Goal: Complete application form

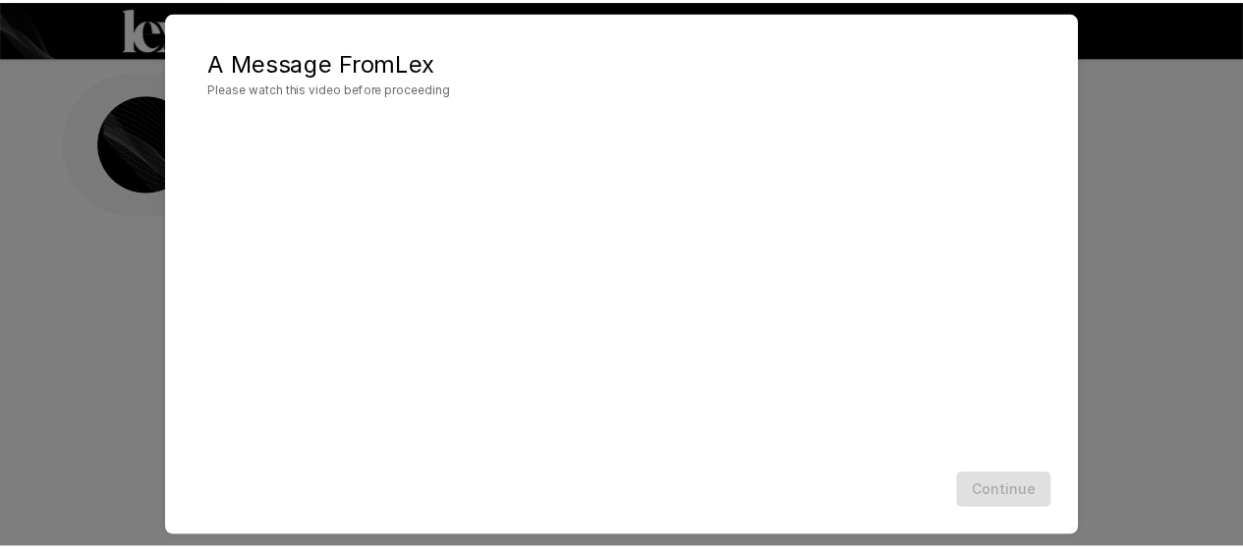
scroll to position [130, 0]
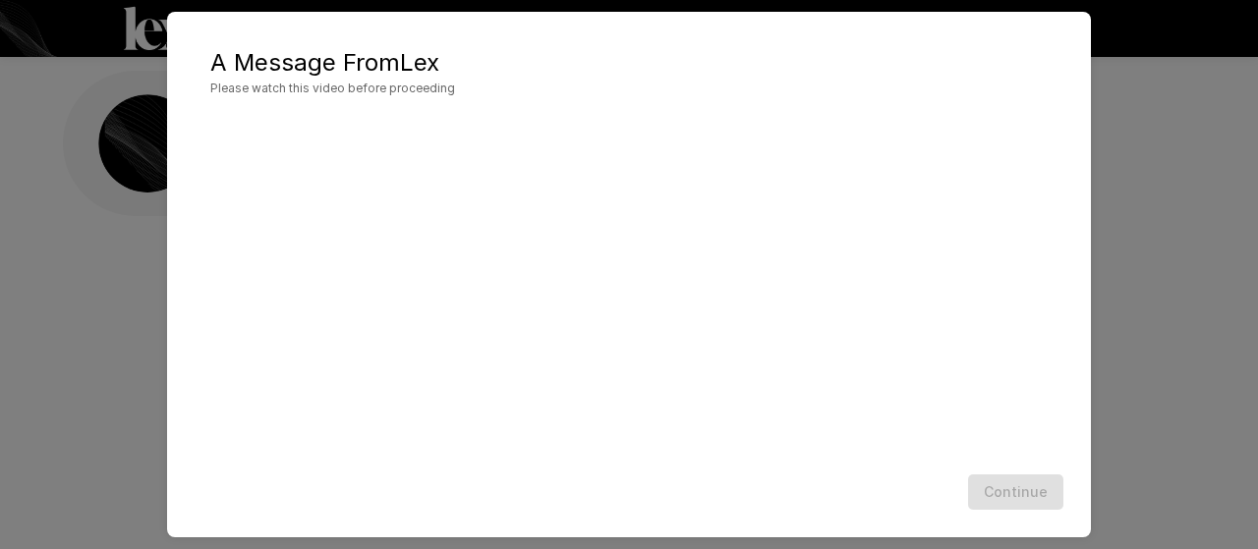
click at [1177, 176] on div "A Message From [PERSON_NAME] Please watch this video before proceeding Continue" at bounding box center [629, 274] width 1258 height 549
click at [140, 183] on div "A Message From [PERSON_NAME] Please watch this video before proceeding Continue" at bounding box center [629, 274] width 1258 height 549
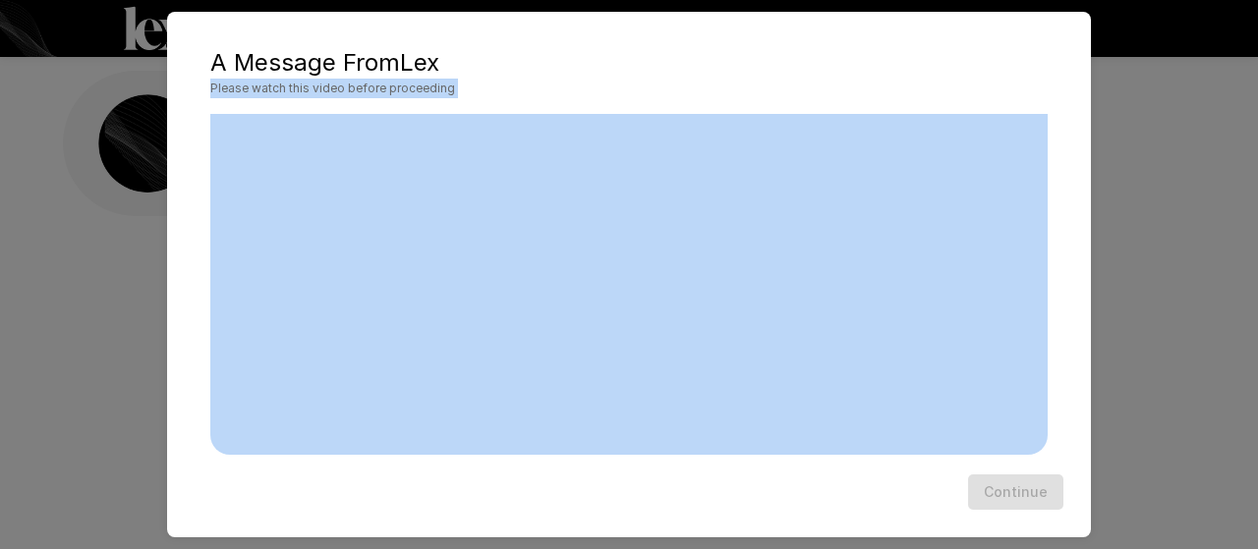
click at [848, 81] on span "Please watch this video before proceeding" at bounding box center [628, 89] width 837 height 20
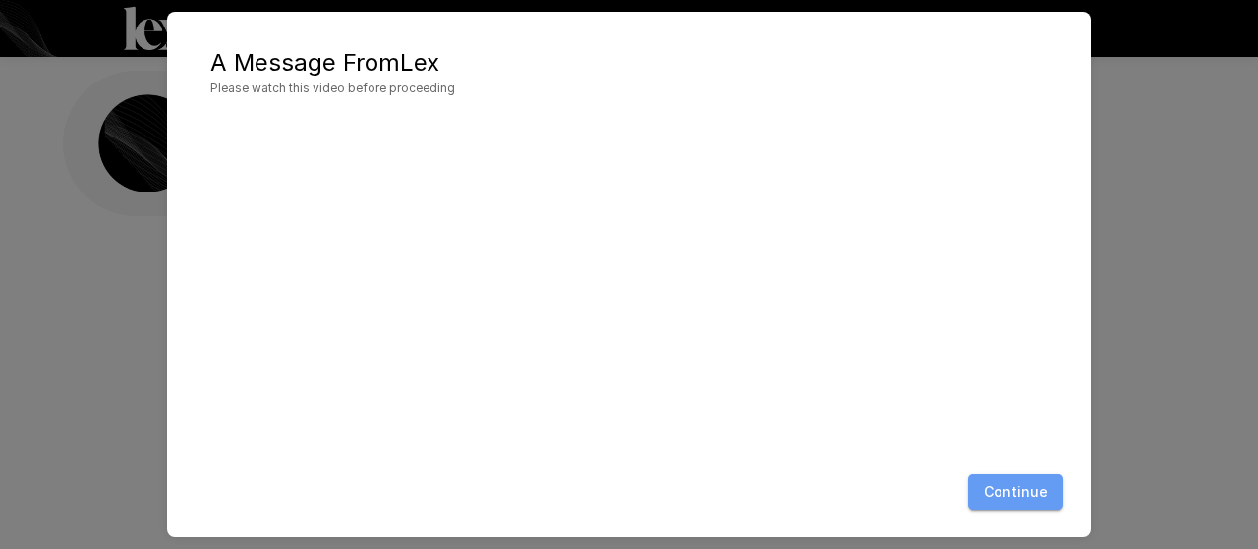
click at [1027, 497] on button "Continue" at bounding box center [1015, 493] width 95 height 36
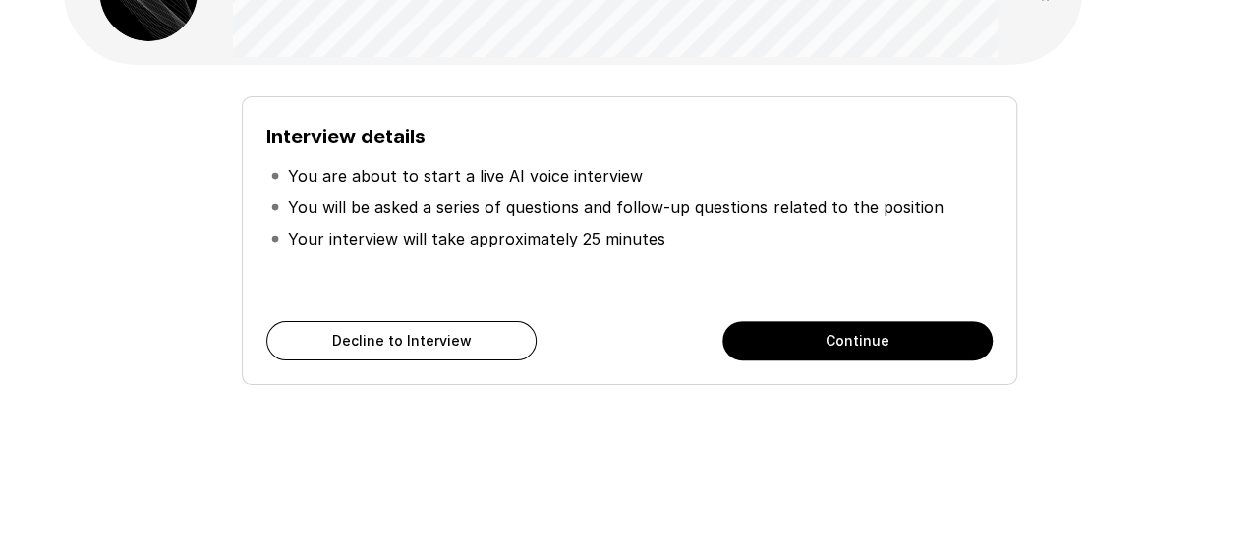
scroll to position [0, 0]
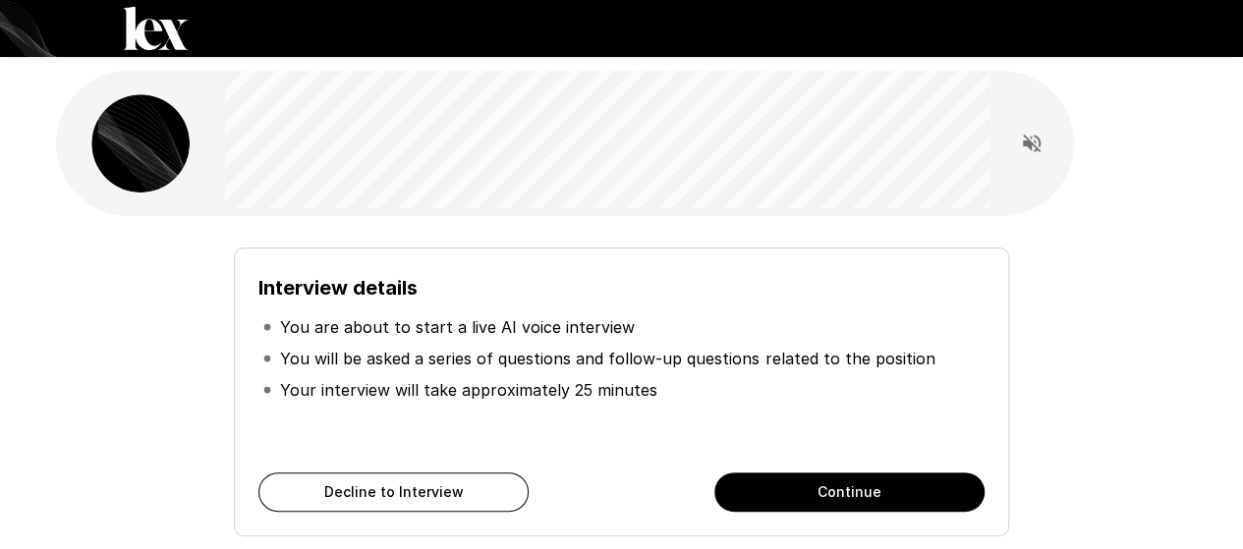
click at [790, 503] on button "Continue" at bounding box center [850, 492] width 270 height 39
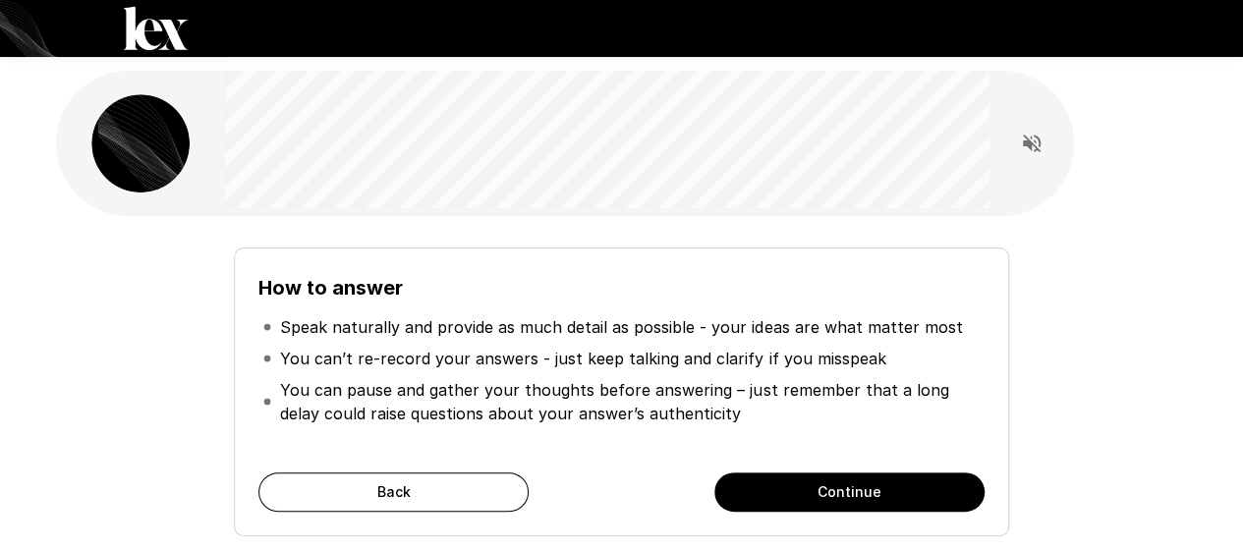
drag, startPoint x: 832, startPoint y: 518, endPoint x: 837, endPoint y: 509, distance: 10.6
click at [833, 519] on div "How to answer Speak naturally and provide as much detail as possible - your ide…" at bounding box center [621, 392] width 775 height 289
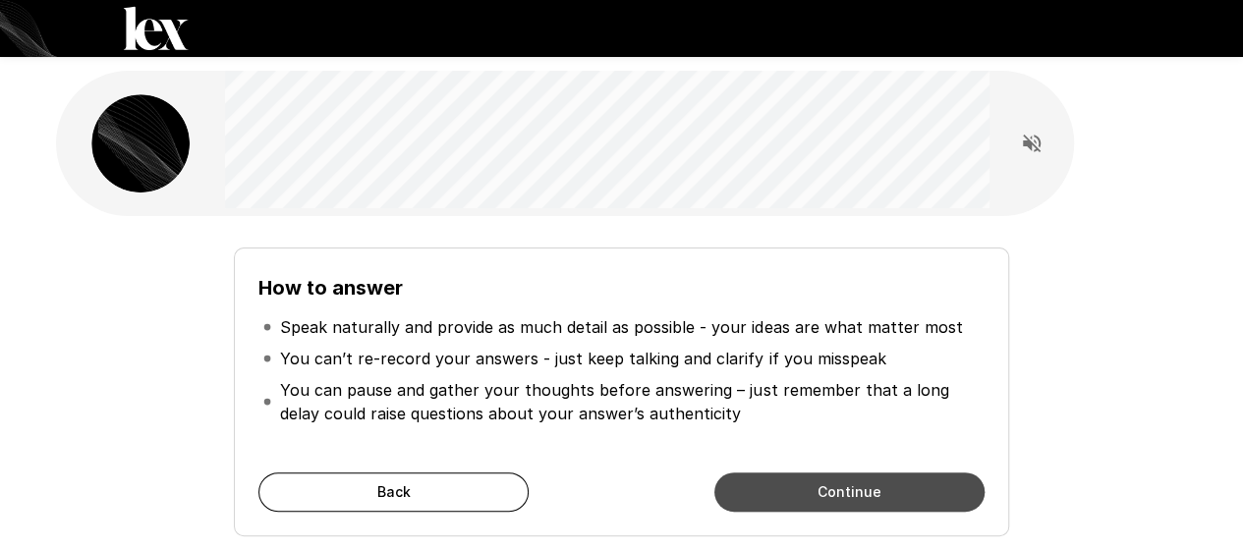
click at [838, 506] on button "Continue" at bounding box center [850, 492] width 270 height 39
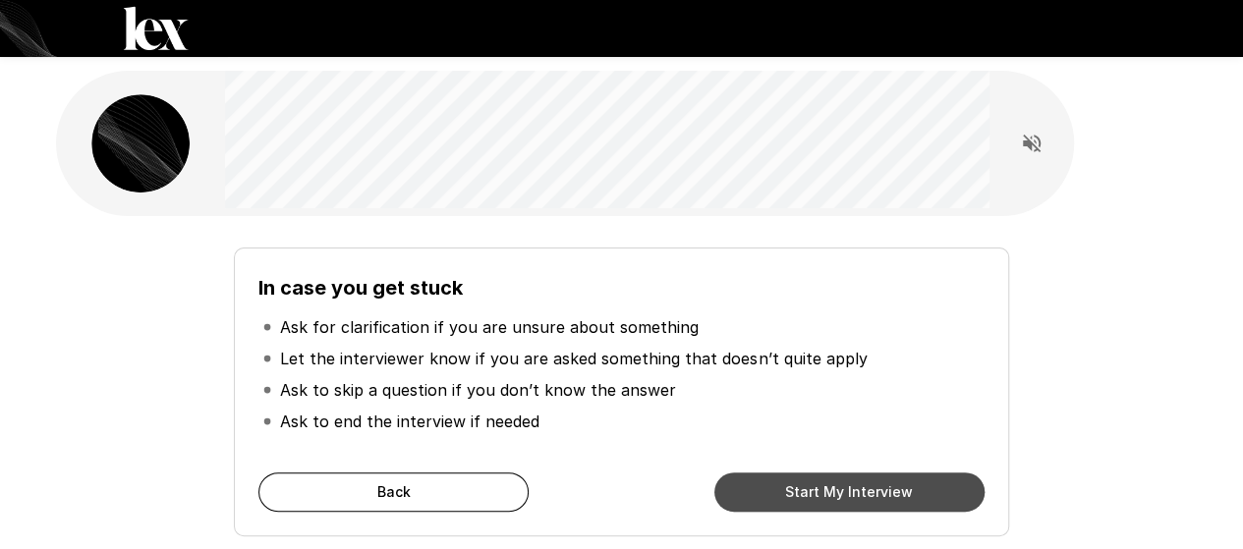
click at [788, 500] on button "Start My Interview" at bounding box center [850, 492] width 270 height 39
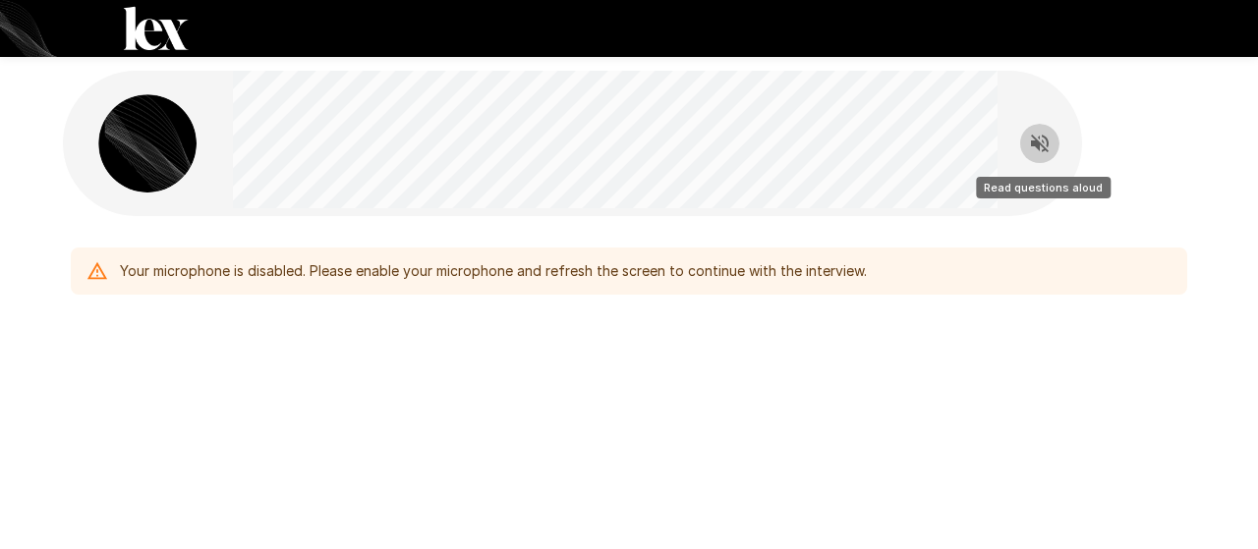
click at [1037, 146] on icon "Read questions aloud" at bounding box center [1040, 144] width 18 height 18
click at [895, 272] on div "Your microphone is disabled. Please enable your microphone and refresh the scre…" at bounding box center [629, 271] width 1117 height 47
drag, startPoint x: 372, startPoint y: 242, endPoint x: 356, endPoint y: 243, distance: 15.8
click at [360, 243] on div "Your microphone is disabled. Please enable your microphone and refresh the scre…" at bounding box center [629, 263] width 1117 height 63
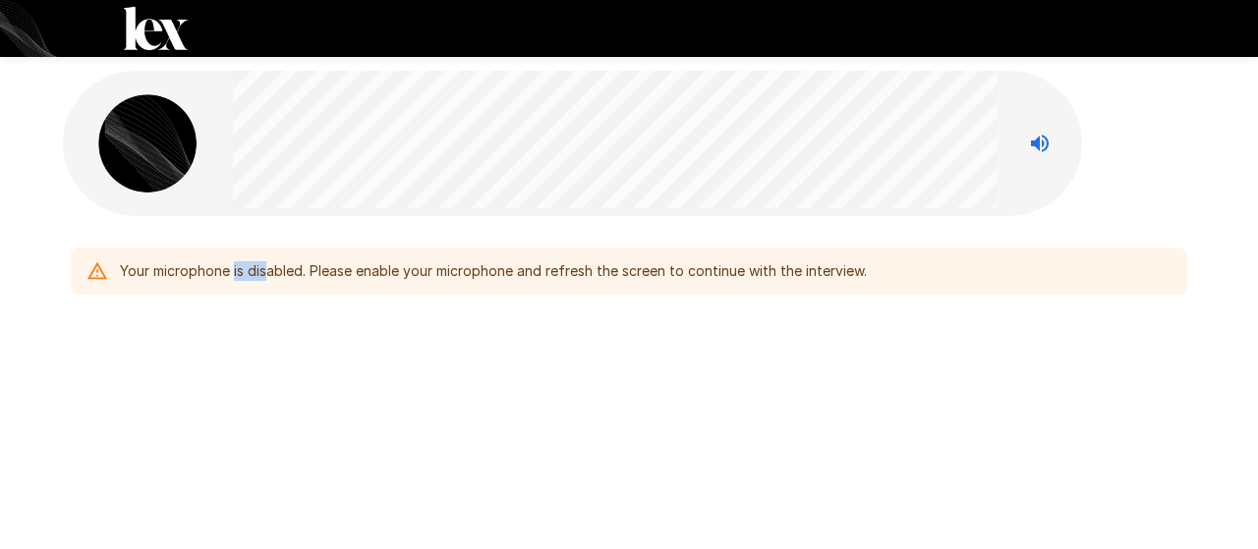
click at [221, 266] on div "Your microphone is disabled. Please enable your microphone and refresh the scre…" at bounding box center [629, 271] width 1117 height 47
click at [118, 273] on div "Your microphone is disabled. Please enable your microphone and refresh the scre…" at bounding box center [629, 271] width 1117 height 47
click at [106, 273] on div "Your microphone is disabled. Please enable your microphone and refresh the scre…" at bounding box center [629, 271] width 1117 height 47
drag, startPoint x: 98, startPoint y: 272, endPoint x: 133, endPoint y: 262, distance: 35.8
click at [100, 271] on icon at bounding box center [97, 271] width 22 height 22
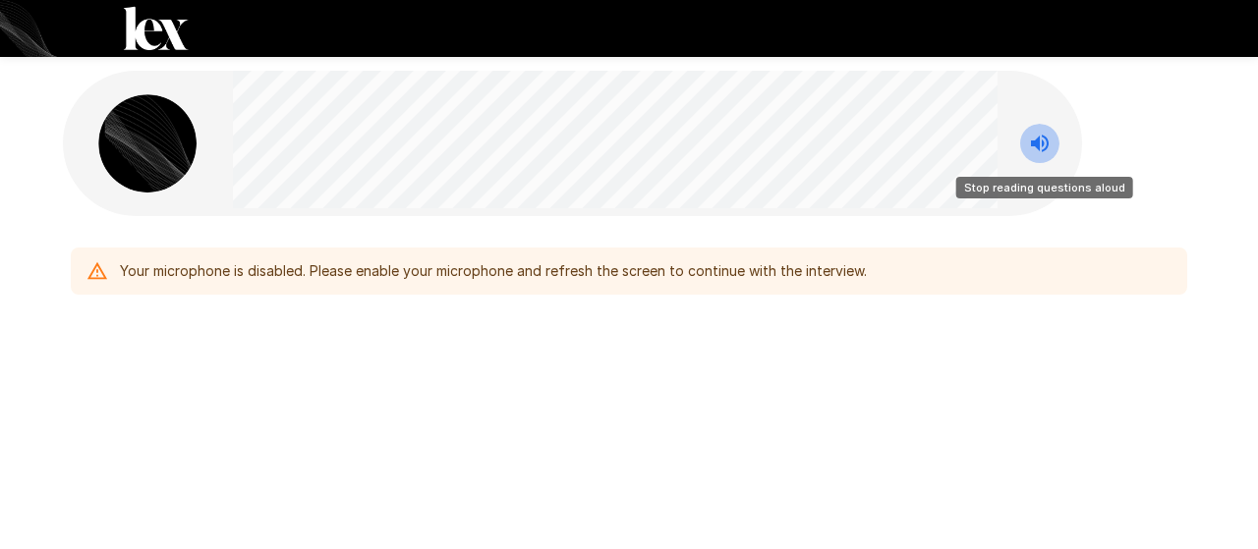
click at [1056, 137] on button "Stop reading questions aloud" at bounding box center [1039, 143] width 39 height 39
click at [1056, 137] on button "Read questions aloud" at bounding box center [1039, 143] width 39 height 39
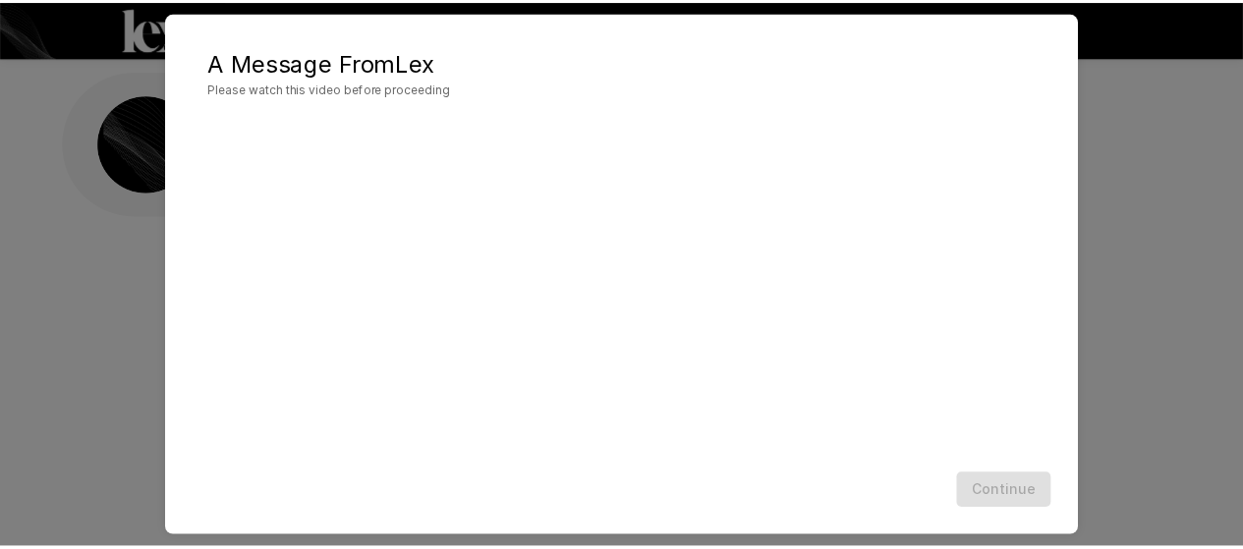
scroll to position [130, 0]
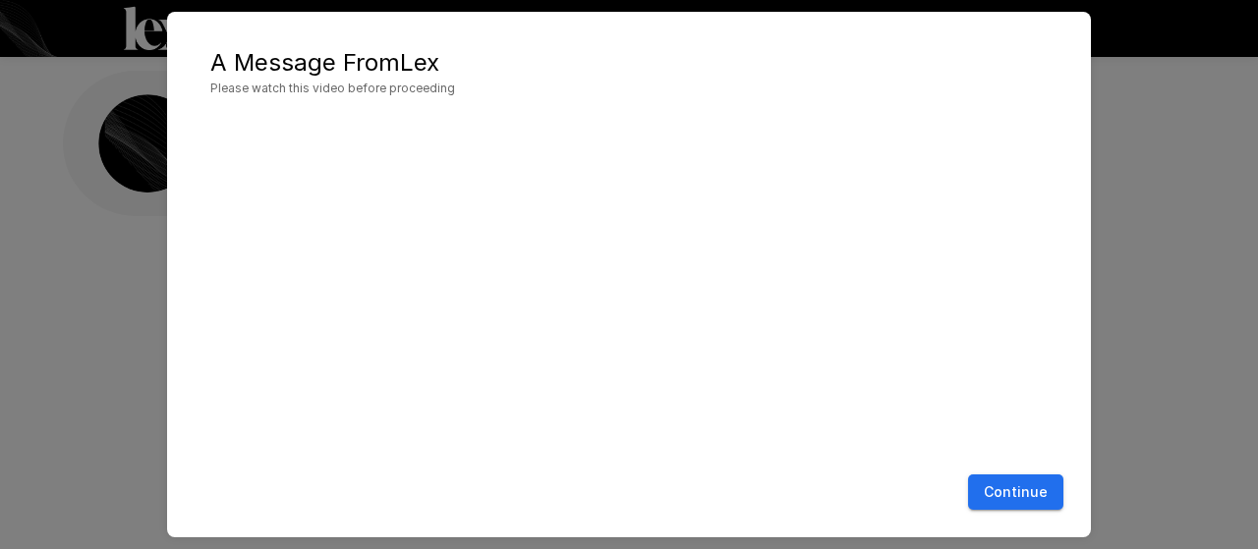
click at [1038, 495] on button "Continue" at bounding box center [1015, 493] width 95 height 36
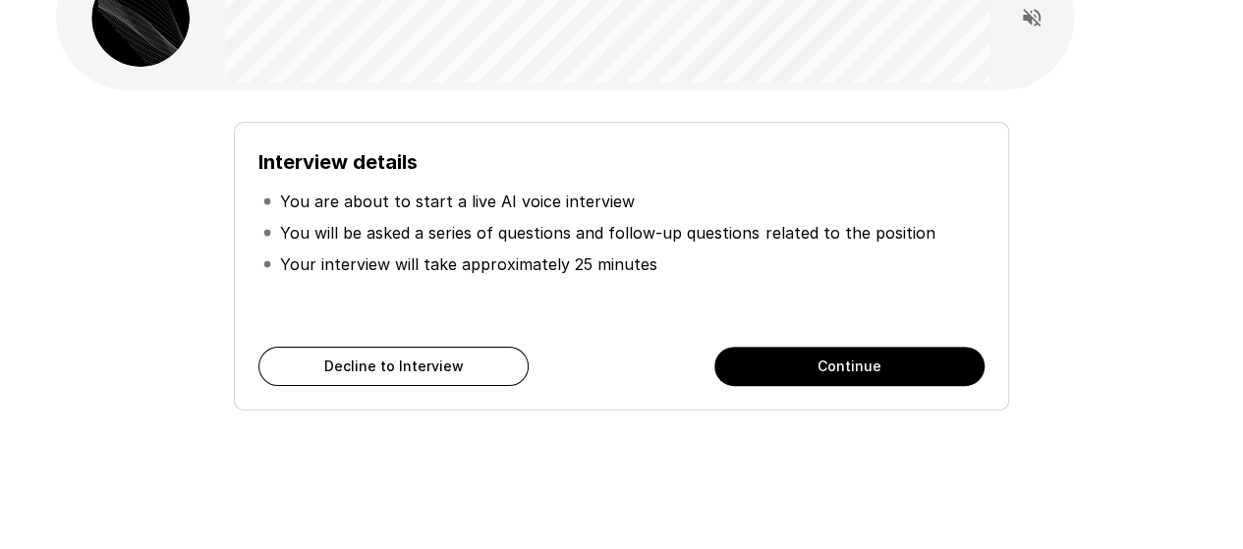
scroll to position [53, 0]
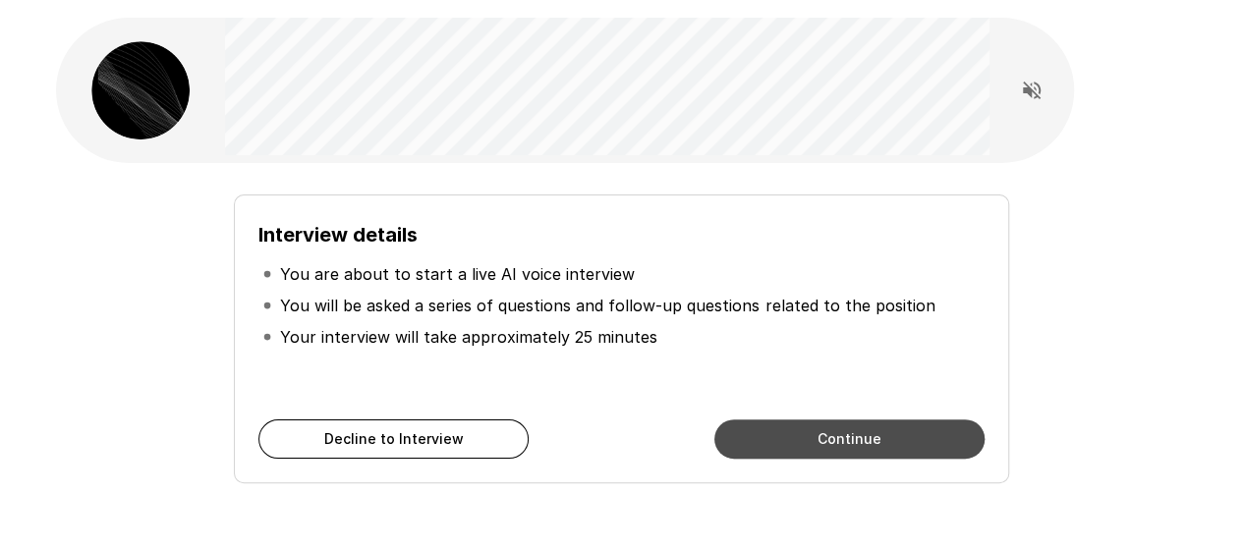
click at [918, 438] on button "Continue" at bounding box center [850, 439] width 270 height 39
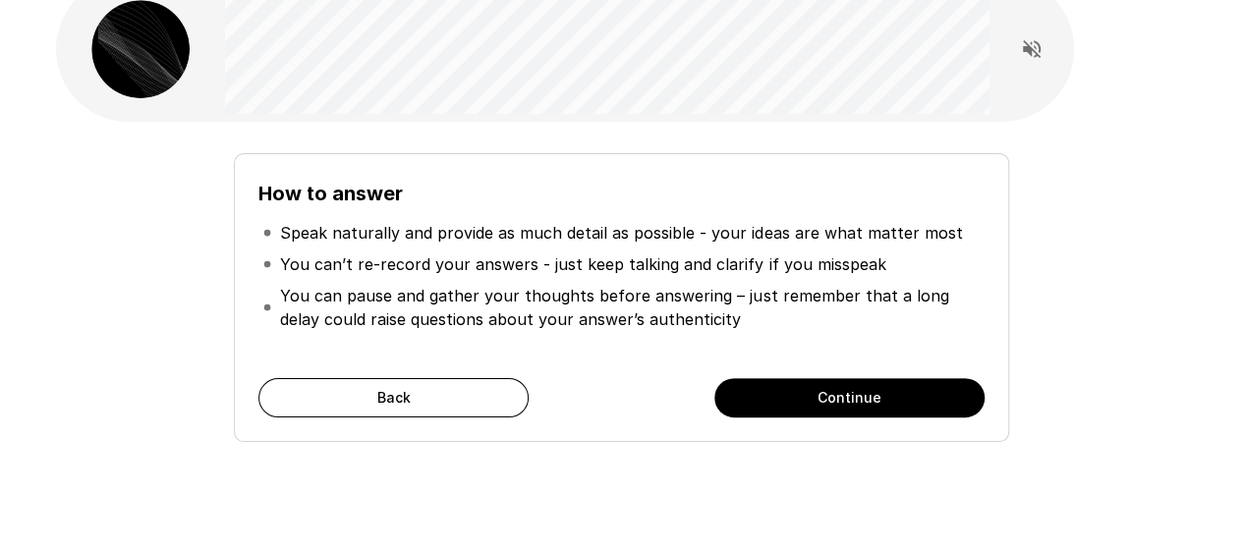
scroll to position [151, 0]
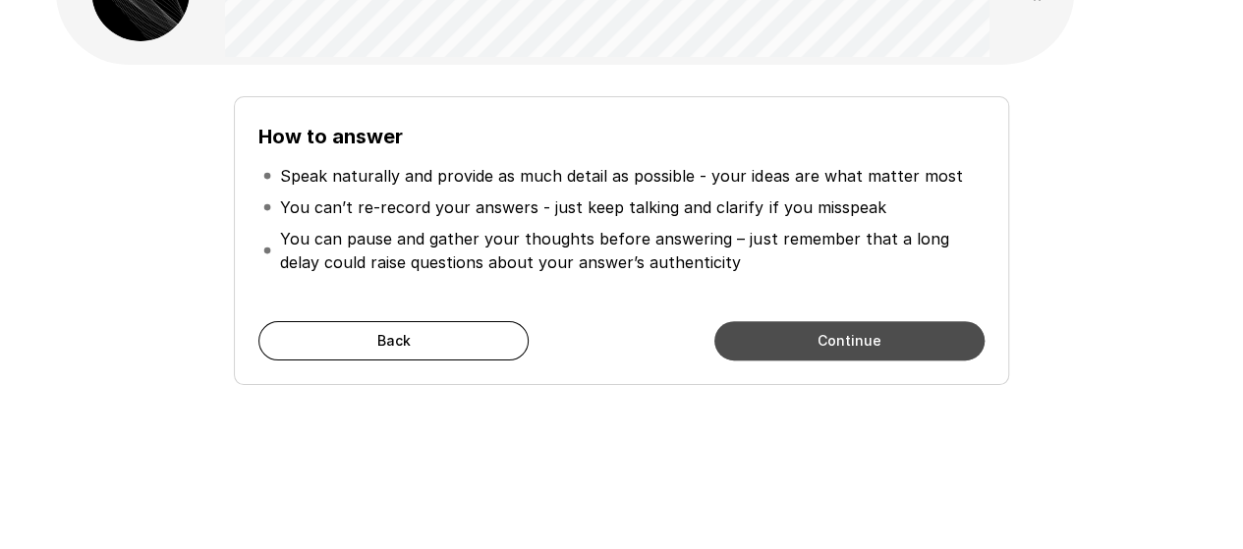
click at [905, 351] on button "Continue" at bounding box center [850, 340] width 270 height 39
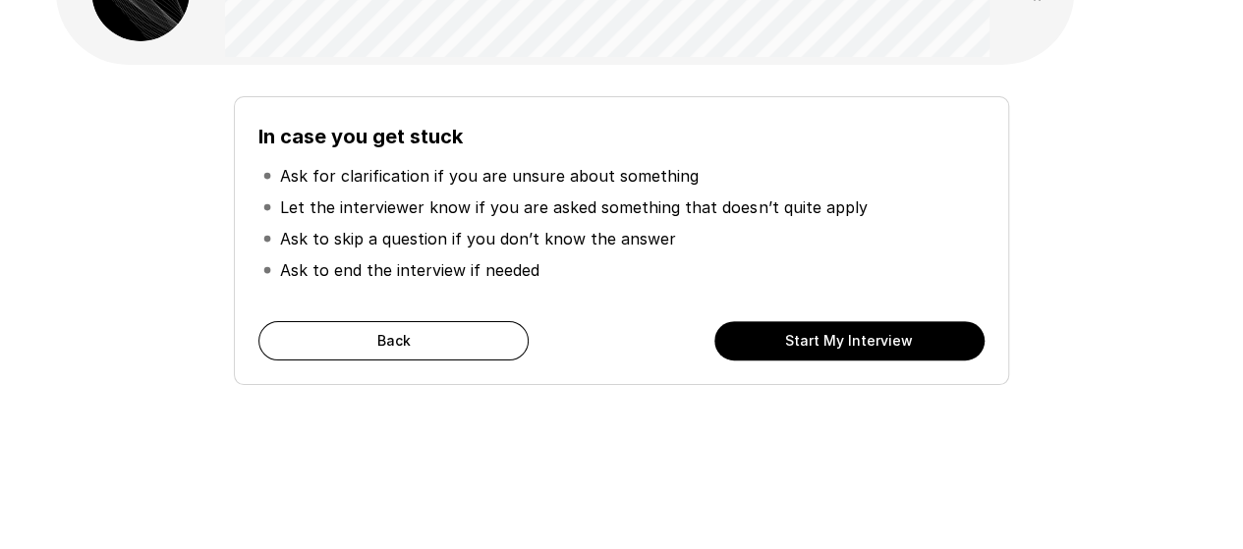
click at [898, 319] on div "In case you get stuck Ask for clarification if you are unsure about something L…" at bounding box center [621, 240] width 775 height 289
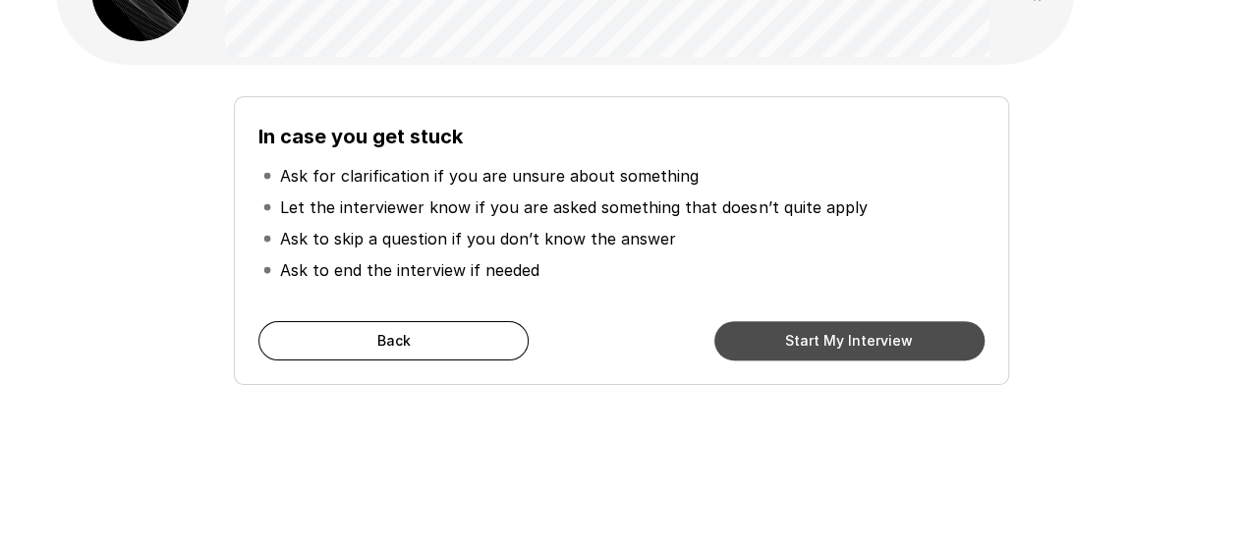
click at [905, 339] on button "Start My Interview" at bounding box center [850, 340] width 270 height 39
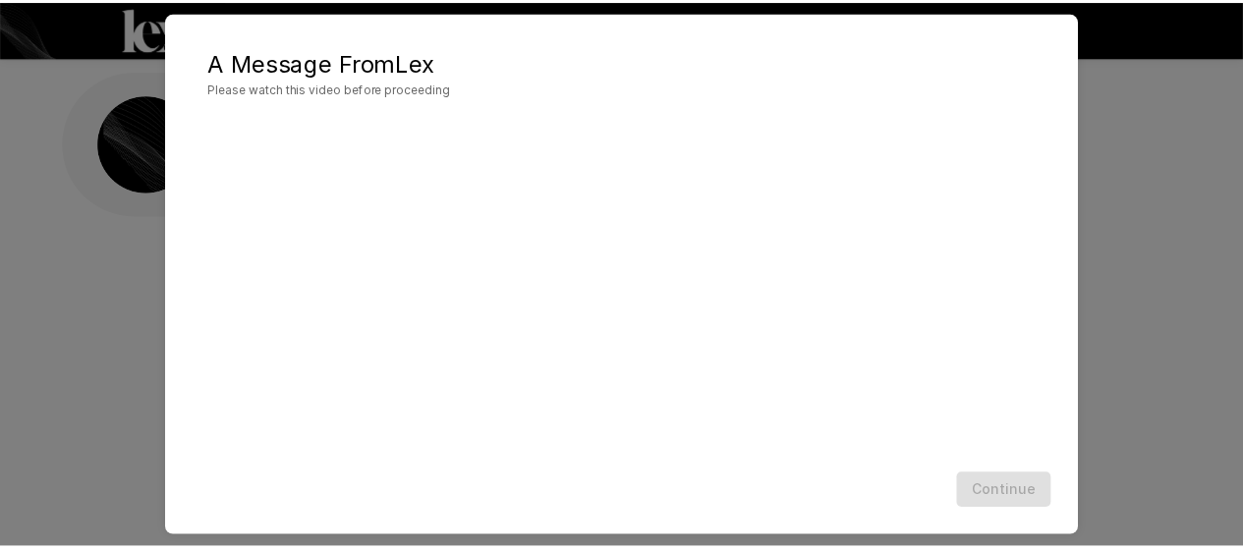
scroll to position [130, 0]
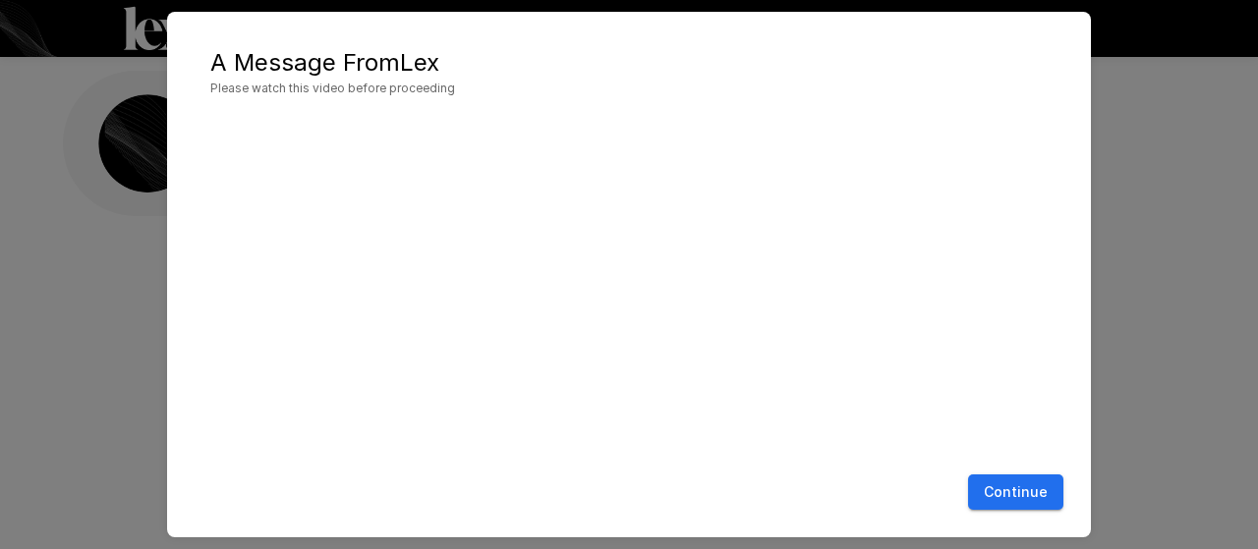
click at [1026, 494] on button "Continue" at bounding box center [1015, 493] width 95 height 36
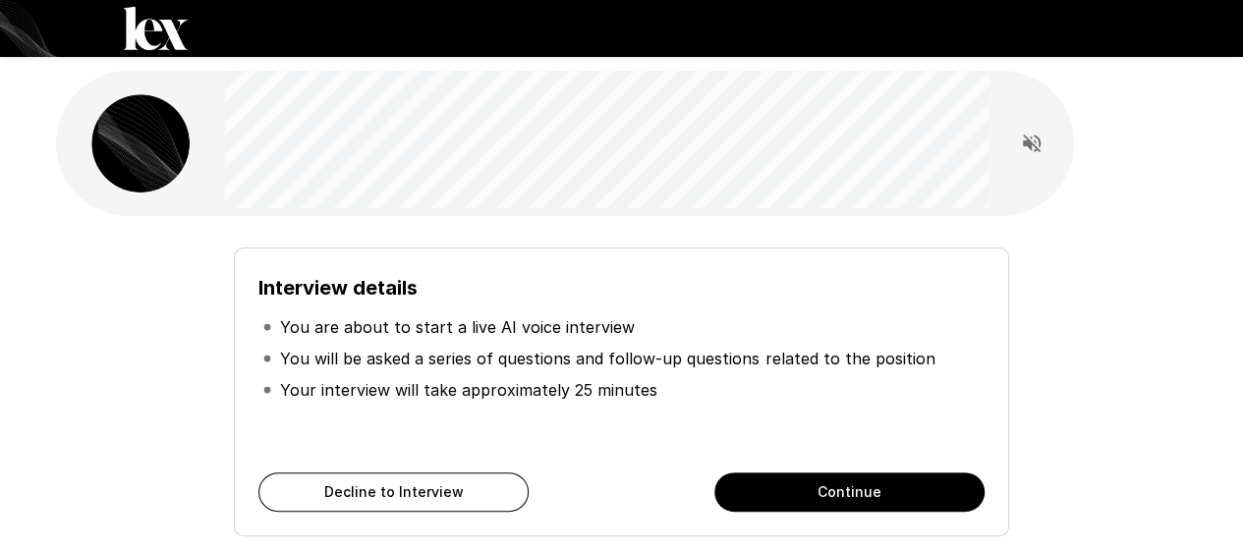
click at [735, 496] on button "Continue" at bounding box center [850, 492] width 270 height 39
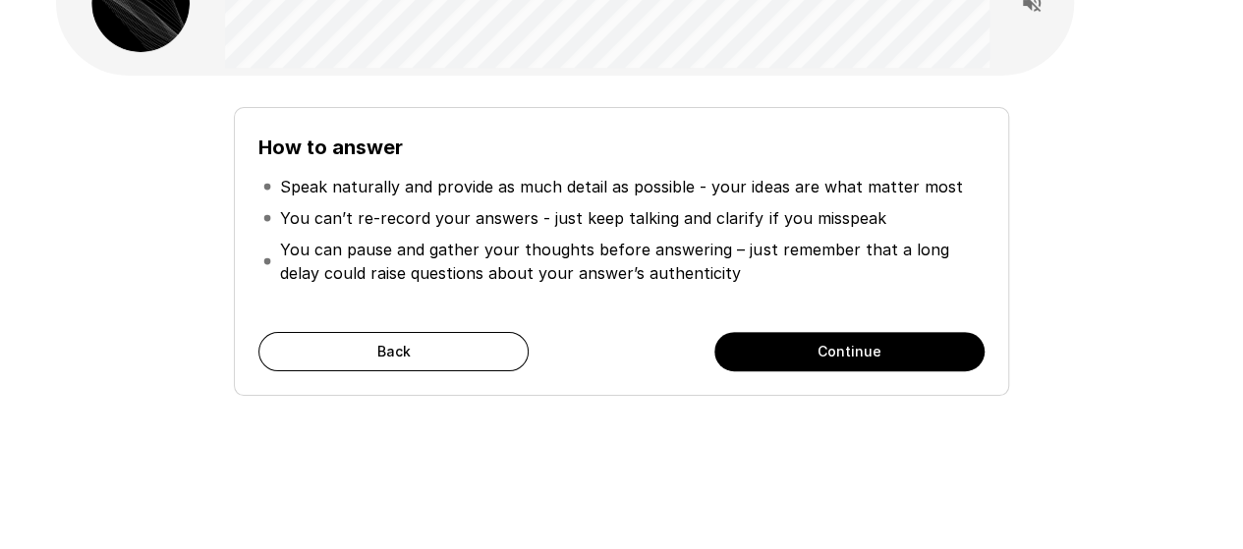
scroll to position [151, 0]
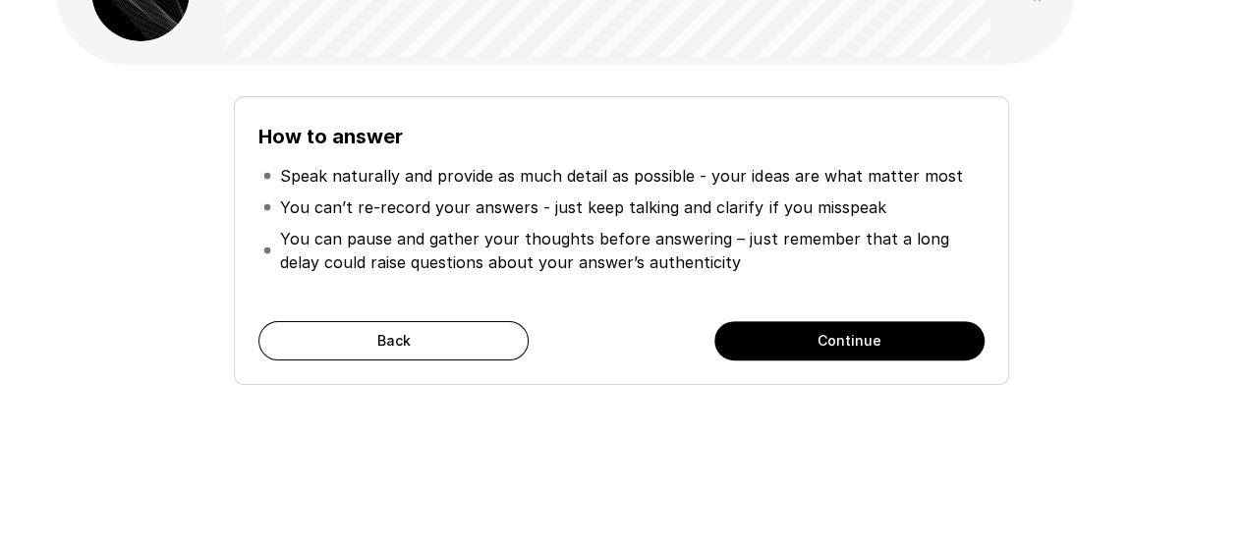
click at [891, 331] on button "Continue" at bounding box center [850, 340] width 270 height 39
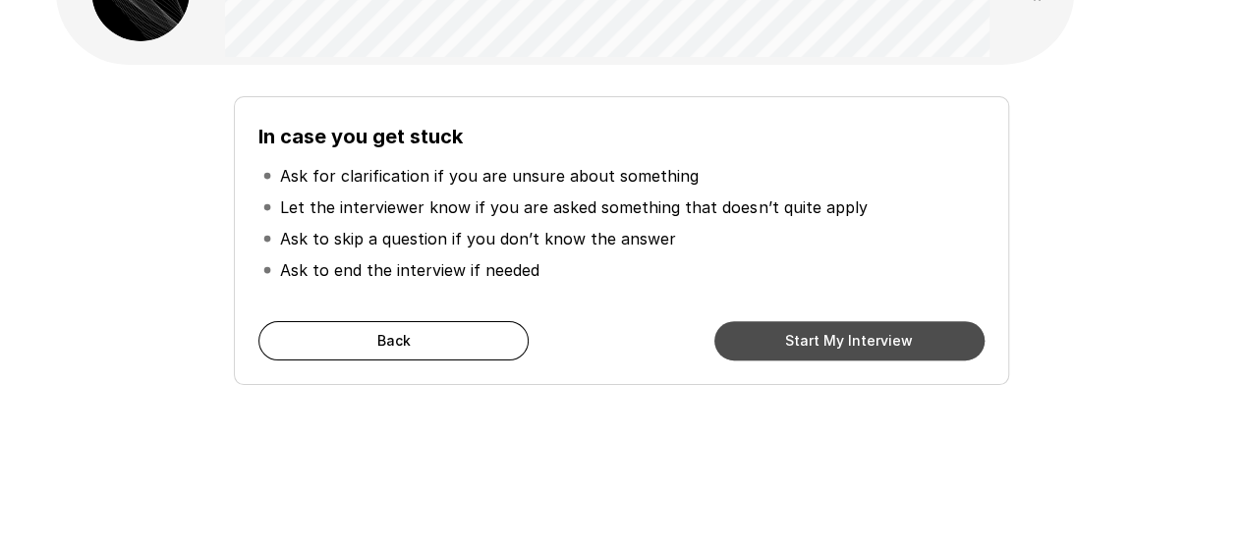
click at [796, 351] on button "Start My Interview" at bounding box center [850, 340] width 270 height 39
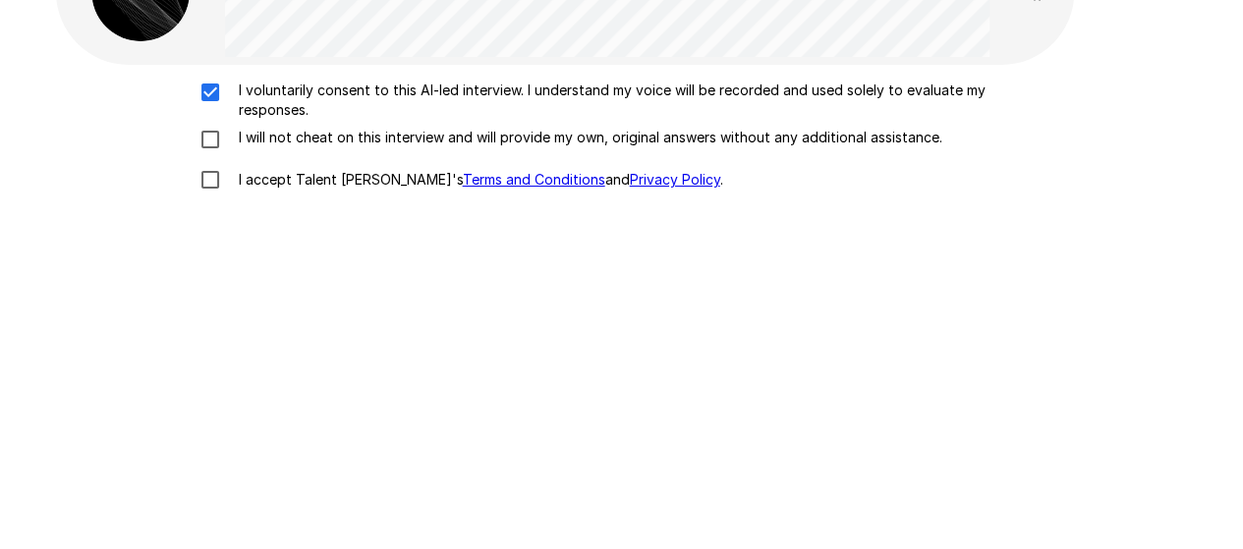
click at [216, 127] on div "I voluntarily consent to this AI-led interview. I understand my voice will be r…" at bounding box center [622, 141] width 1117 height 120
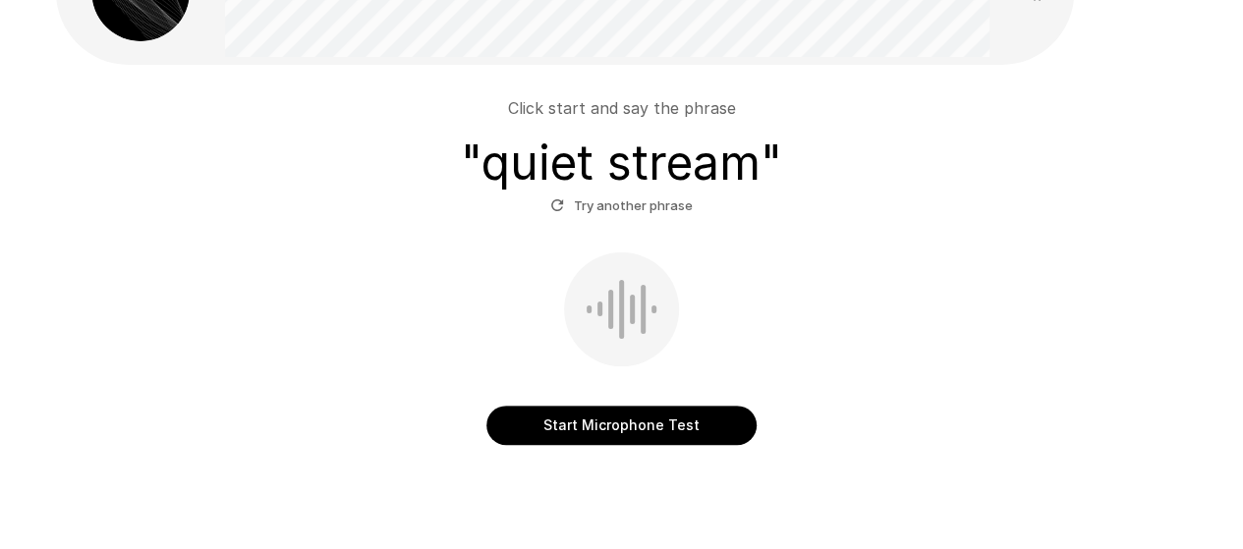
click at [683, 410] on button "Start Microphone Test" at bounding box center [622, 425] width 270 height 39
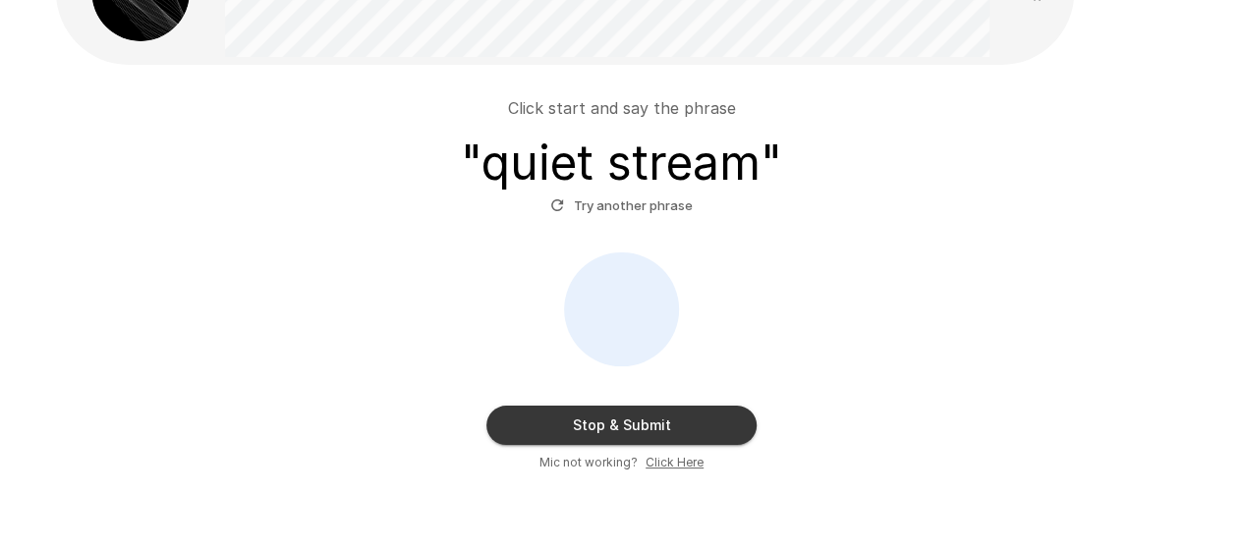
click at [692, 418] on button "Stop & Submit" at bounding box center [622, 425] width 270 height 39
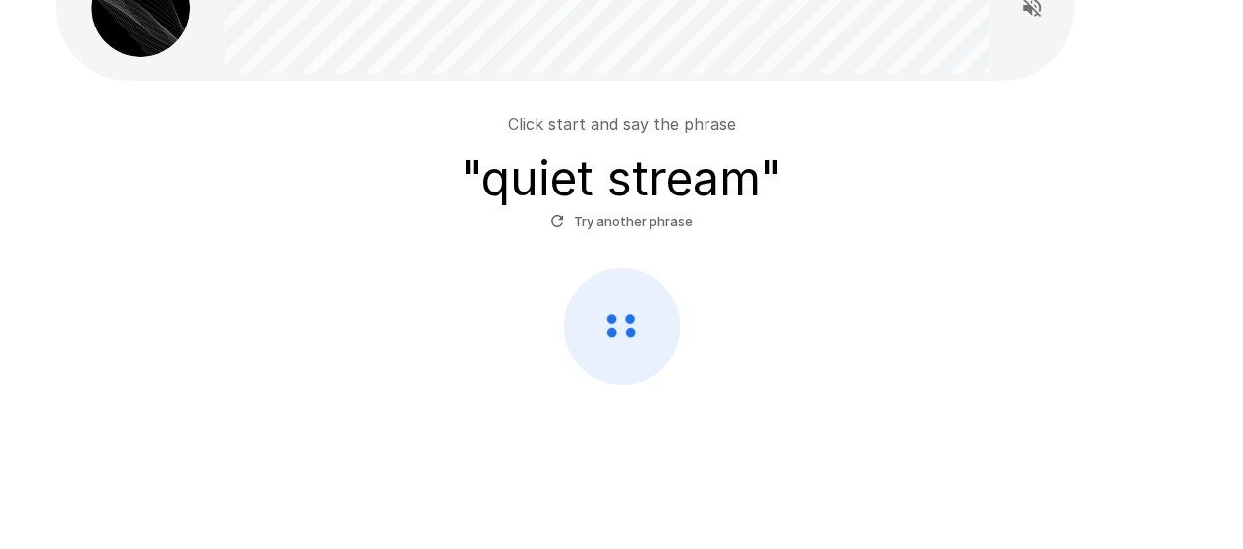
scroll to position [151, 0]
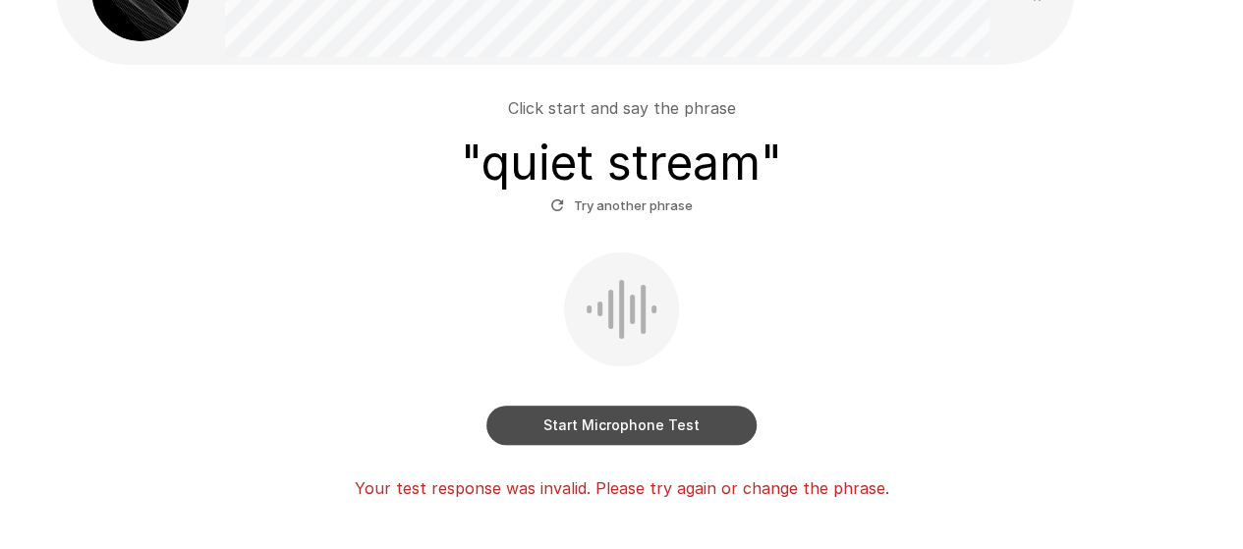
click at [666, 429] on button "Start Microphone Test" at bounding box center [622, 425] width 270 height 39
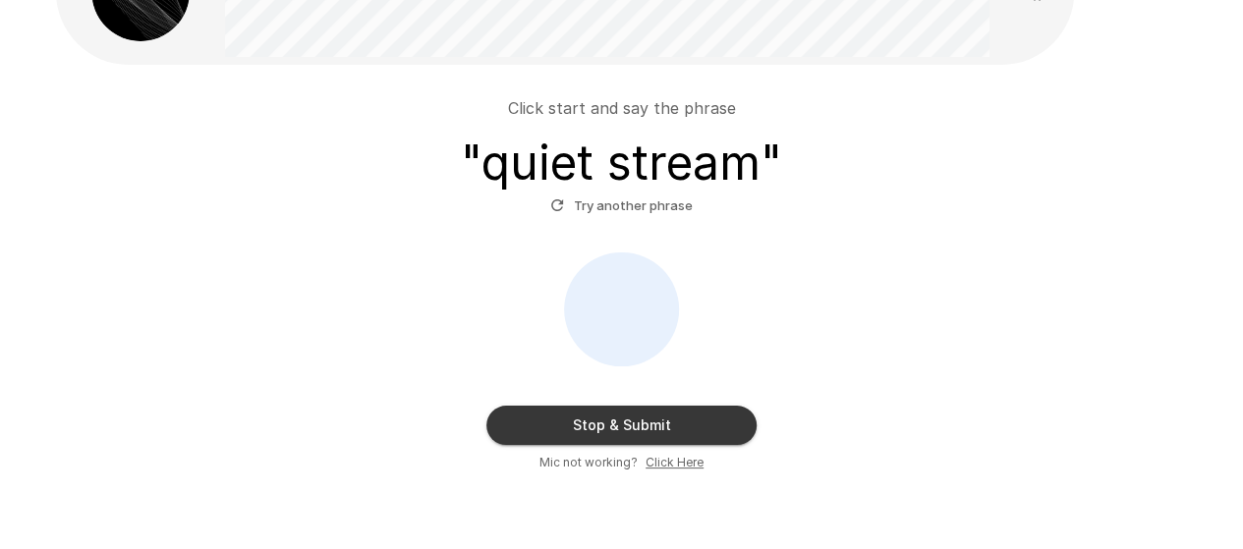
click at [659, 419] on button "Stop & Submit" at bounding box center [622, 425] width 270 height 39
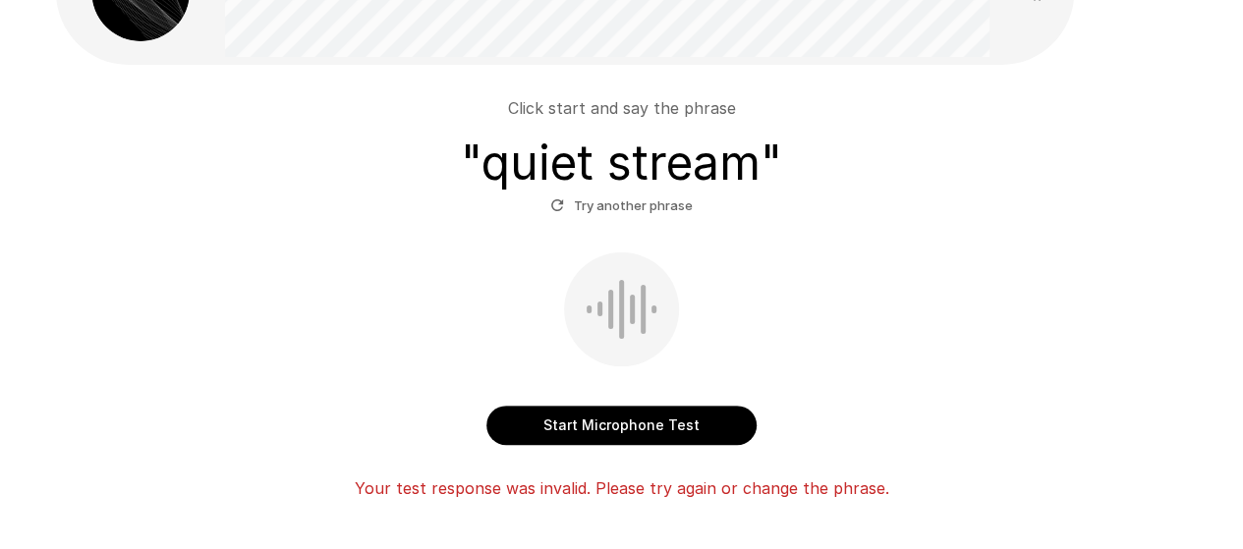
click at [561, 209] on icon "button" at bounding box center [557, 206] width 12 height 12
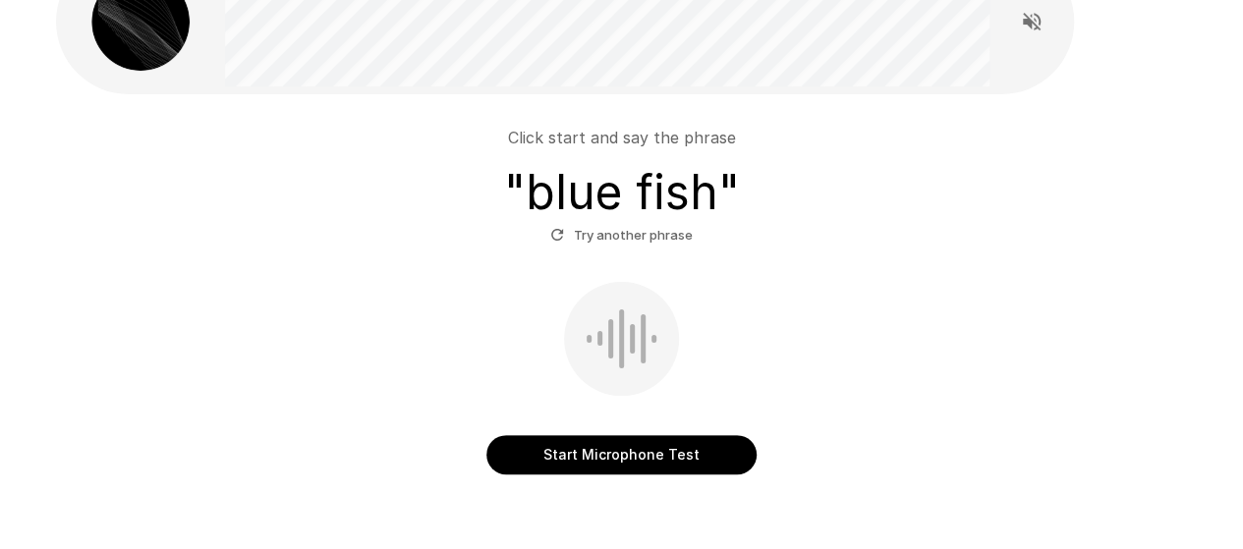
scroll to position [211, 0]
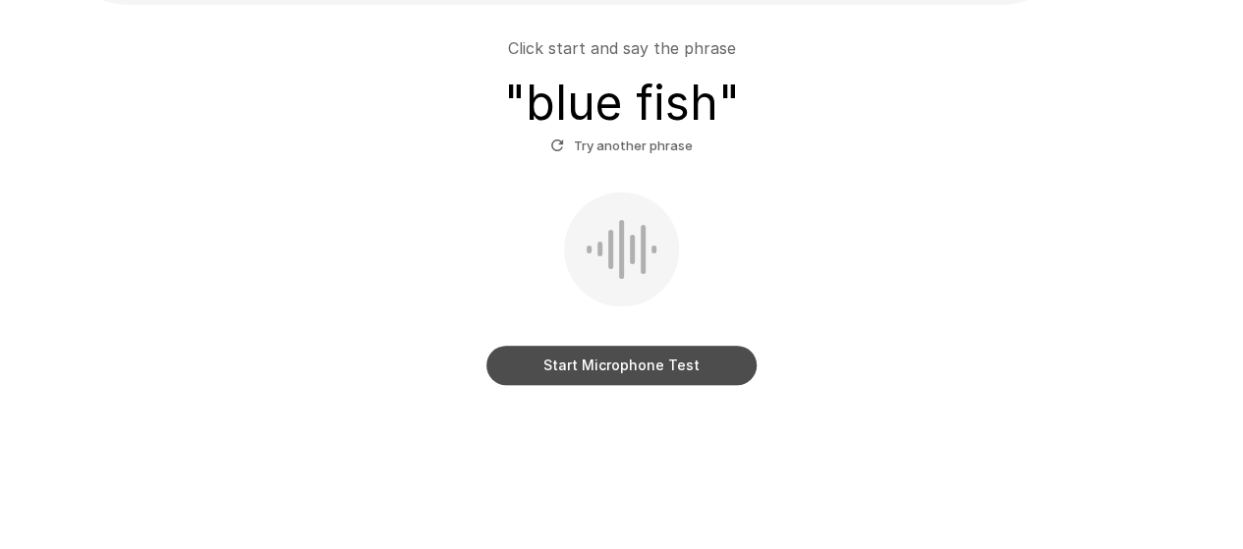
click at [647, 367] on button "Start Microphone Test" at bounding box center [622, 365] width 270 height 39
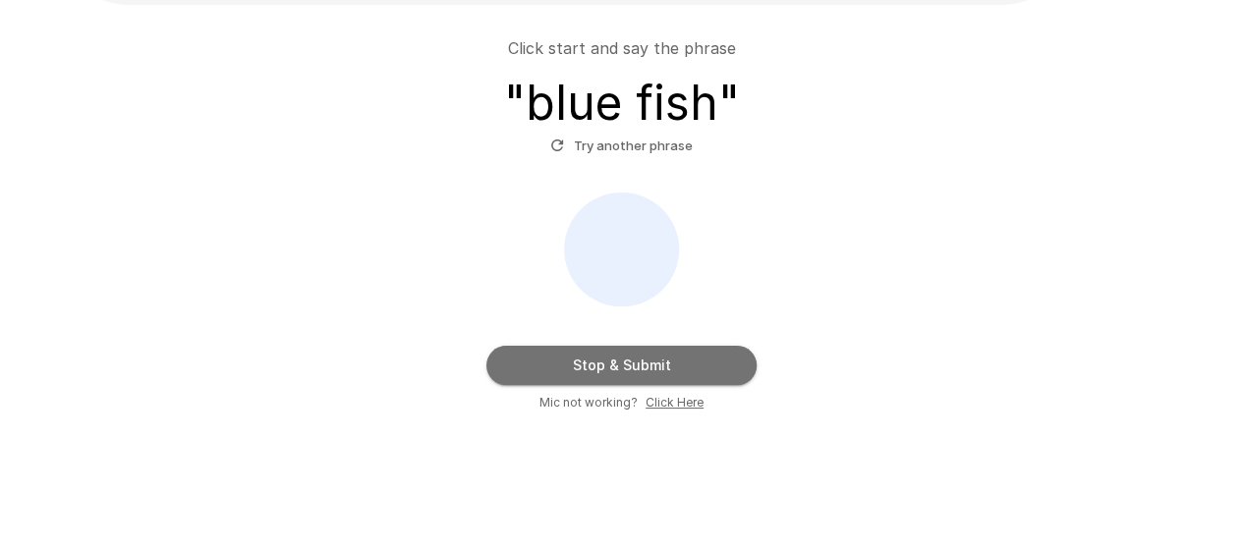
click at [621, 369] on button "Stop & Submit" at bounding box center [622, 365] width 270 height 39
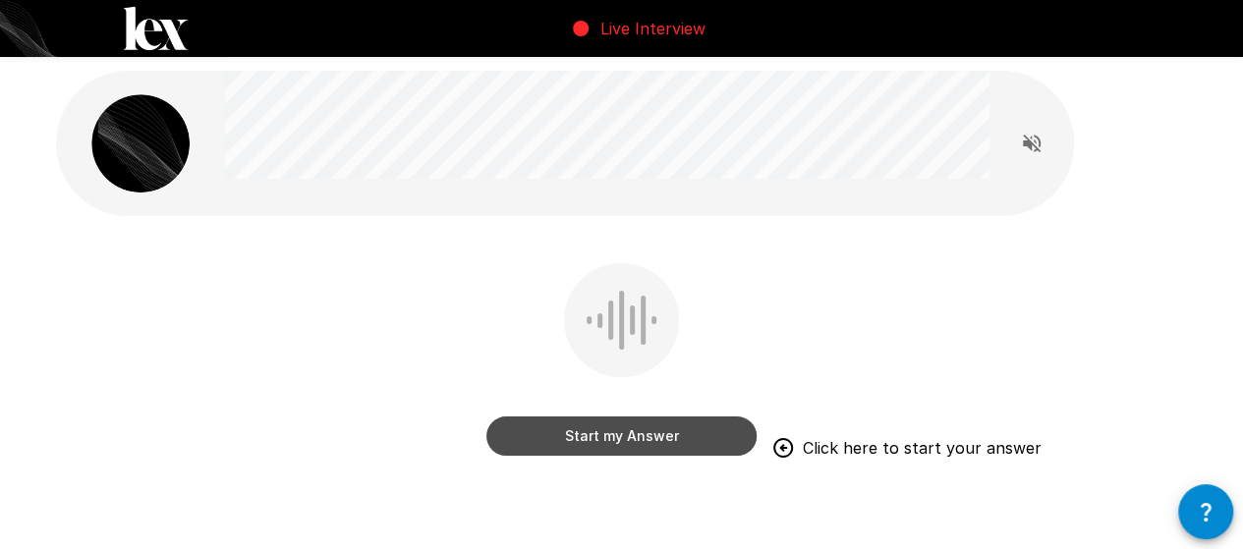
click at [683, 432] on button "Start my Answer" at bounding box center [622, 436] width 270 height 39
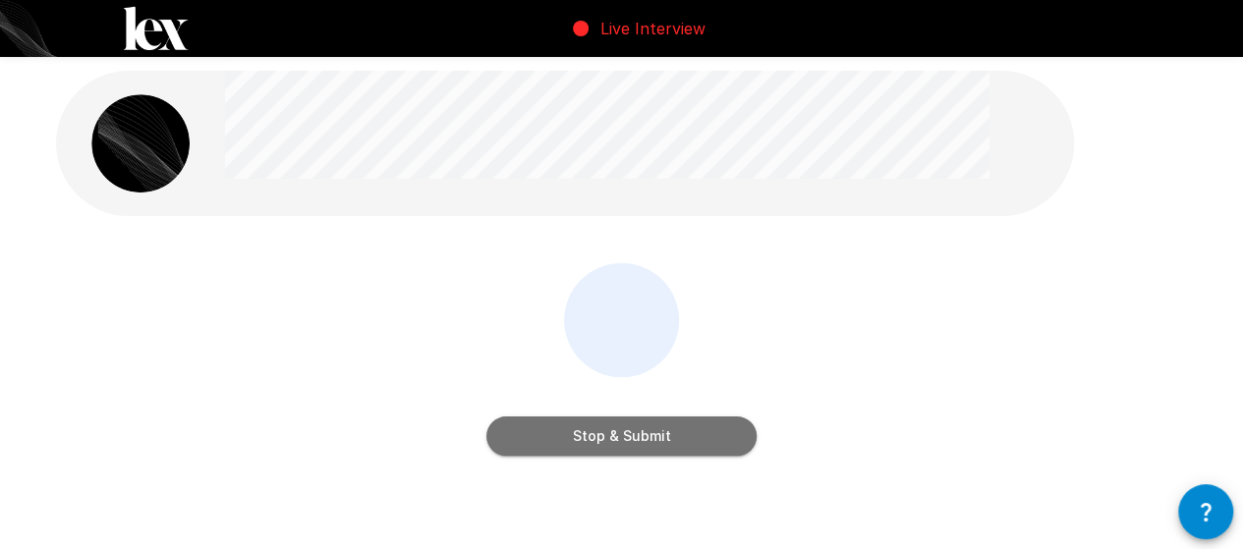
click at [668, 433] on button "Stop & Submit" at bounding box center [622, 436] width 270 height 39
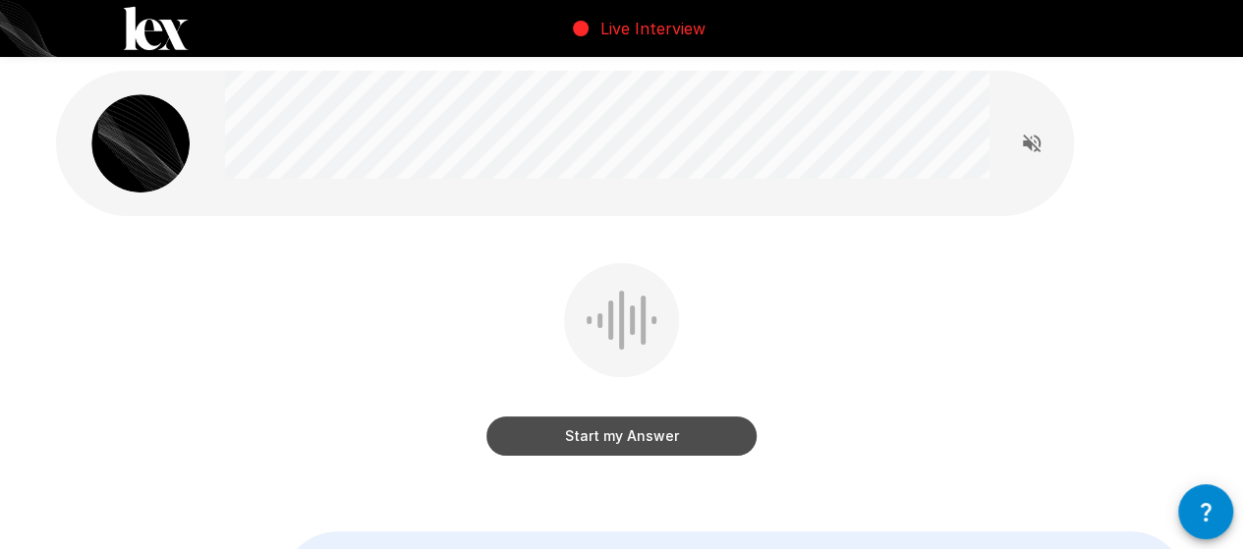
click at [688, 427] on button "Start my Answer" at bounding box center [622, 436] width 270 height 39
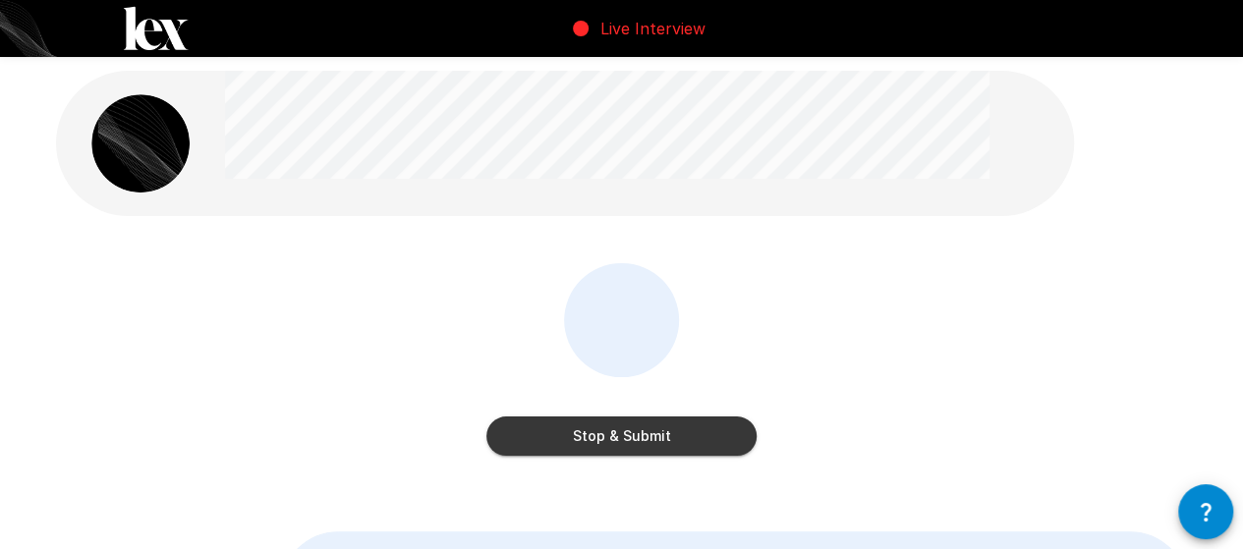
click at [681, 428] on button "Stop & Submit" at bounding box center [622, 436] width 270 height 39
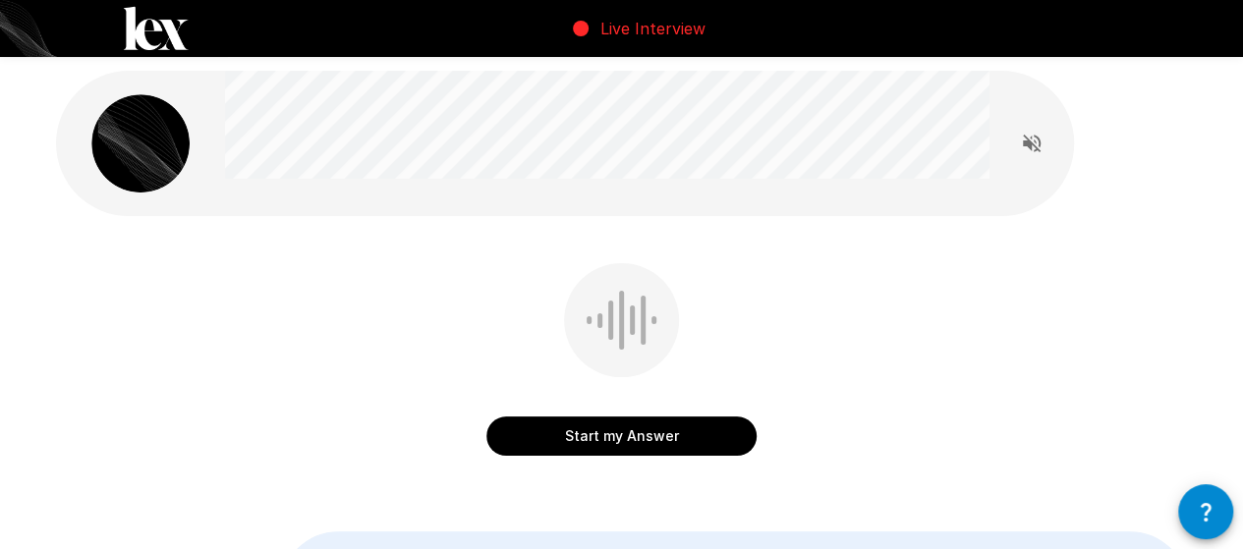
click at [676, 440] on button "Start my Answer" at bounding box center [622, 436] width 270 height 39
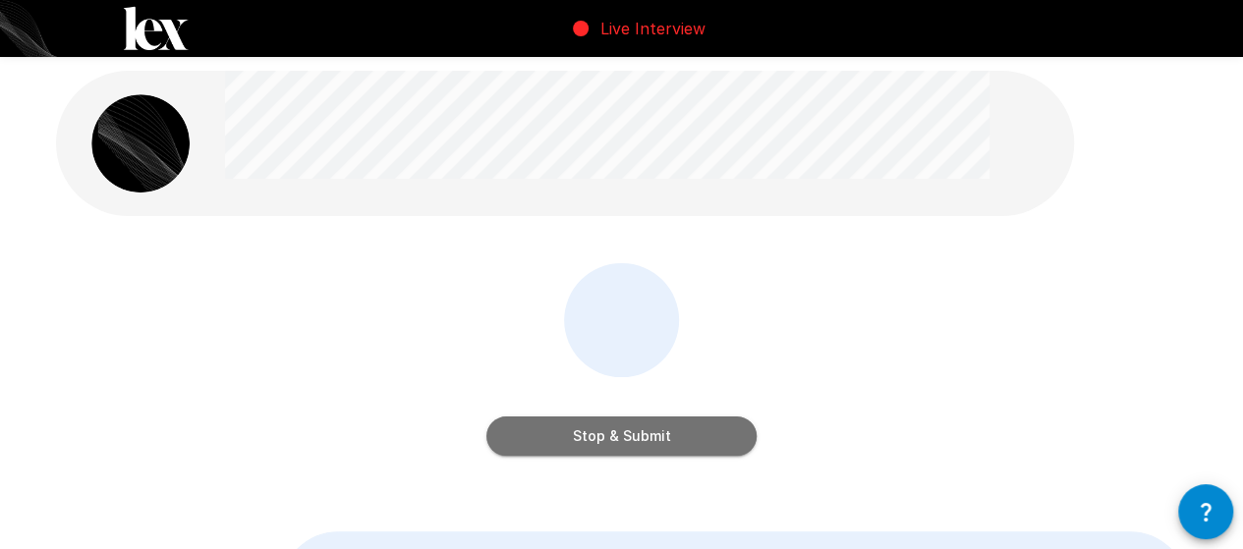
click at [646, 426] on button "Stop & Submit" at bounding box center [622, 436] width 270 height 39
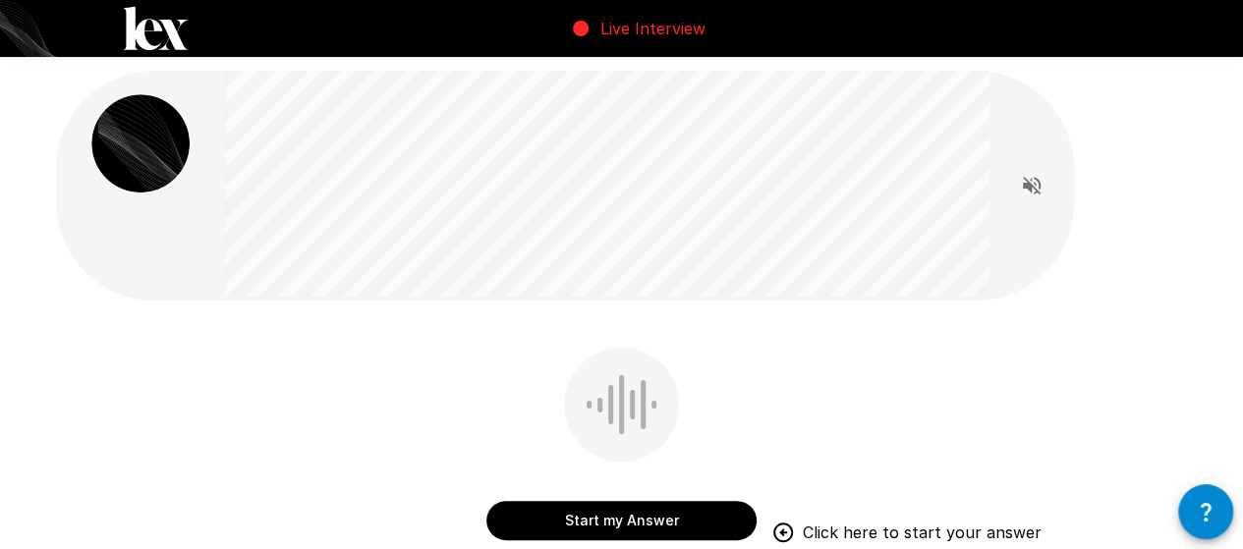
click at [632, 508] on button "Start my Answer" at bounding box center [622, 520] width 270 height 39
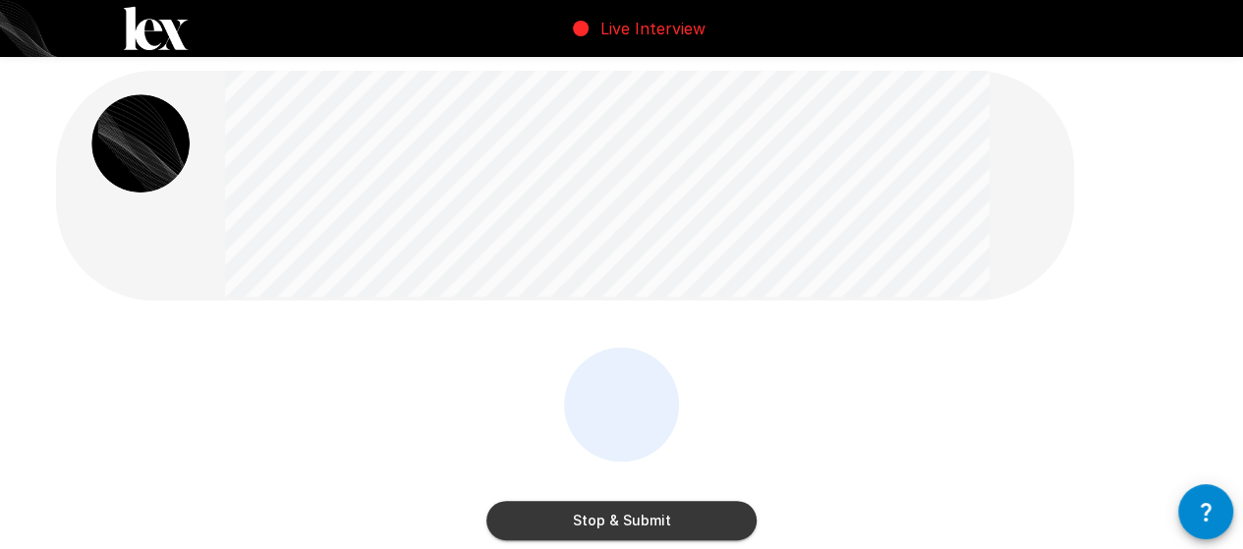
click at [610, 514] on button "Stop & Submit" at bounding box center [622, 520] width 270 height 39
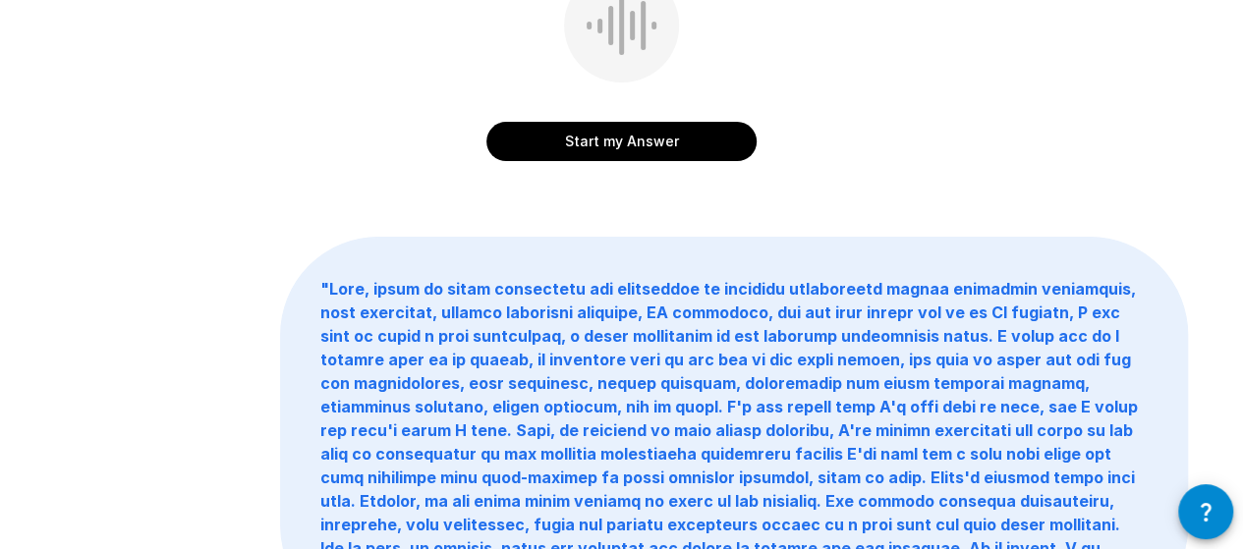
scroll to position [502, 0]
